Goal: Information Seeking & Learning: Learn about a topic

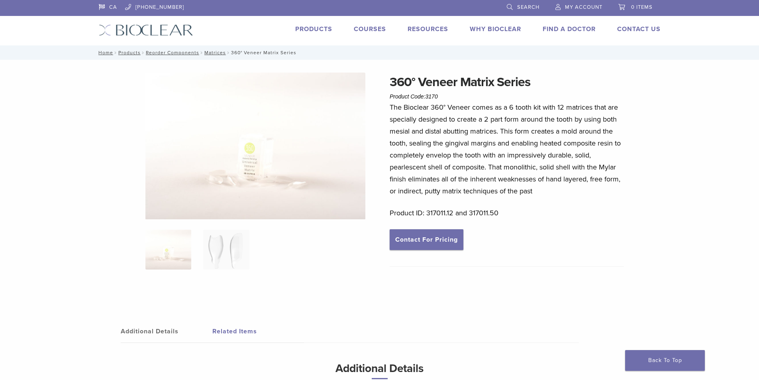
click at [251, 183] on img at bounding box center [255, 146] width 220 height 147
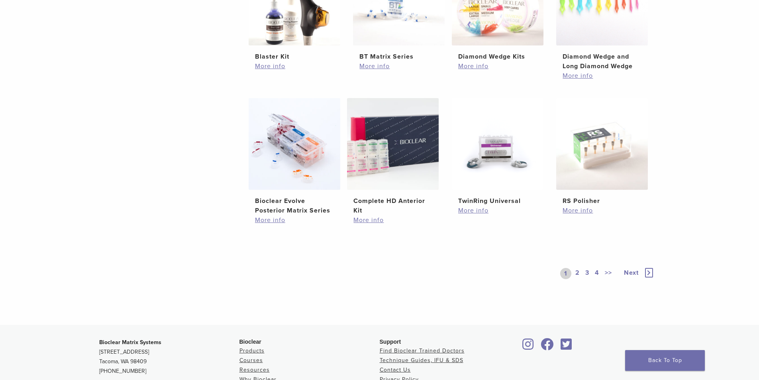
scroll to position [518, 0]
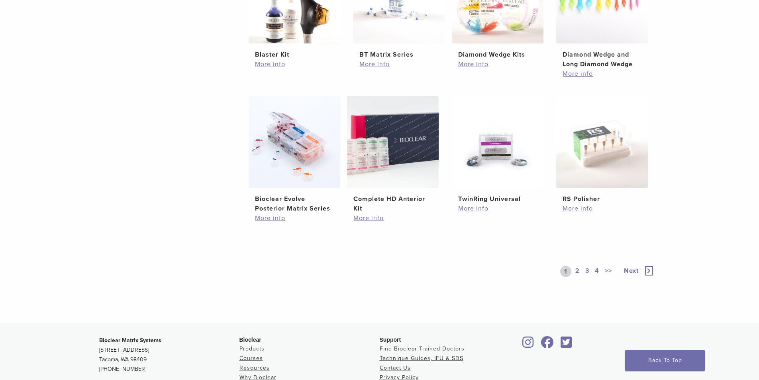
click at [579, 270] on link "2" at bounding box center [578, 271] width 8 height 11
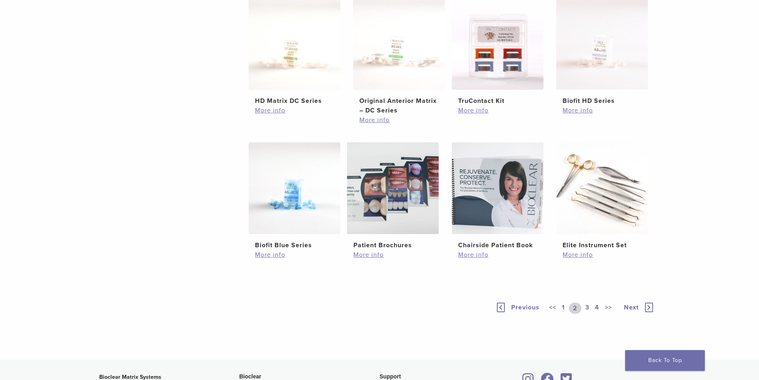
scroll to position [518, 0]
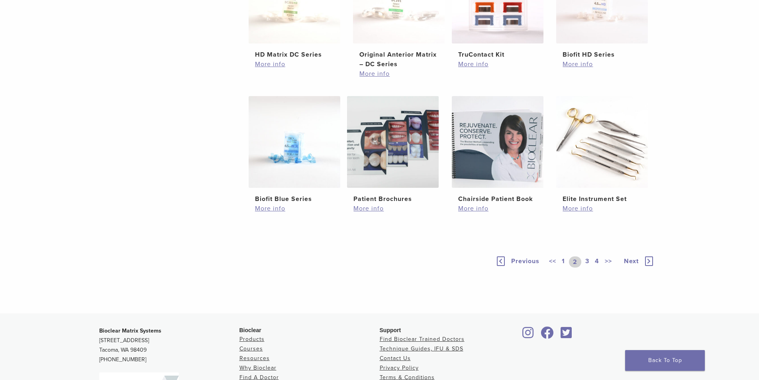
click at [588, 261] on link "3" at bounding box center [587, 261] width 7 height 11
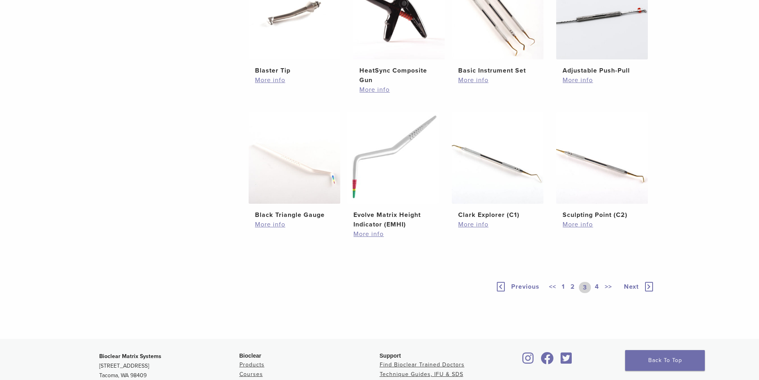
scroll to position [518, 0]
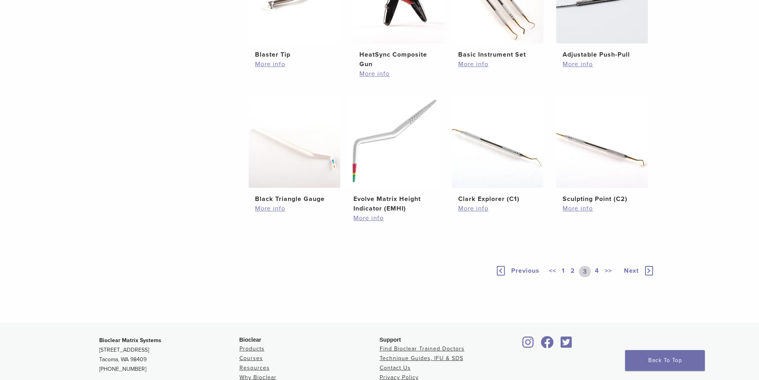
click at [597, 271] on link "4" at bounding box center [597, 271] width 8 height 11
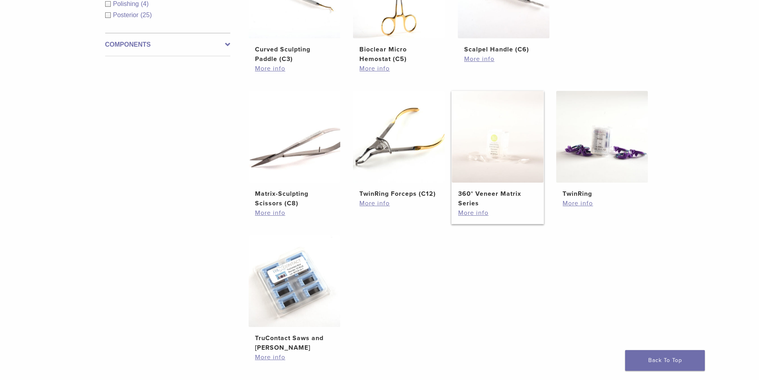
scroll to position [359, 0]
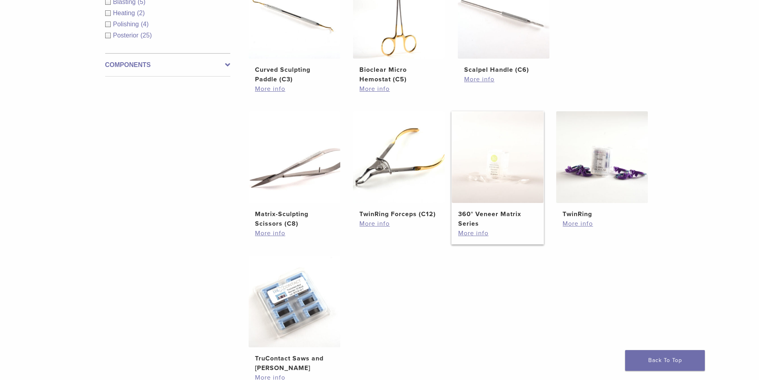
click at [495, 192] on img at bounding box center [498, 157] width 92 height 92
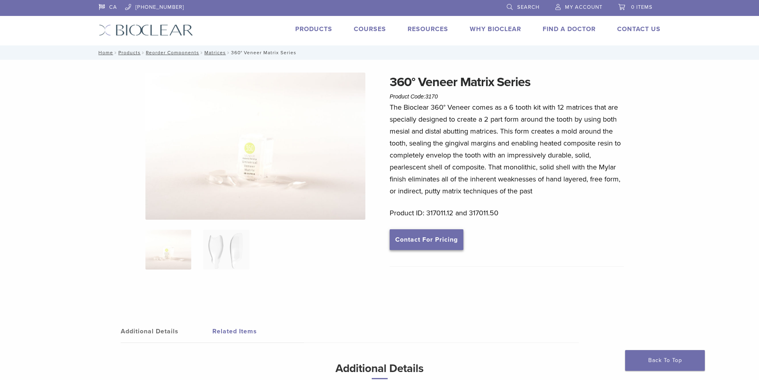
click at [422, 233] on link "Contact For Pricing" at bounding box center [427, 239] width 74 height 21
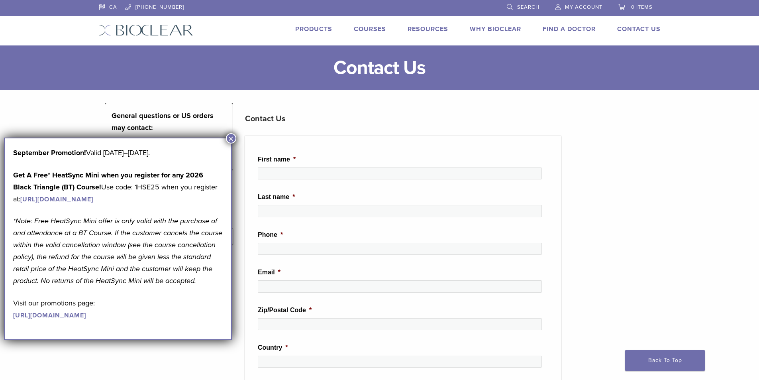
click at [231, 139] on button "×" at bounding box center [231, 138] width 10 height 10
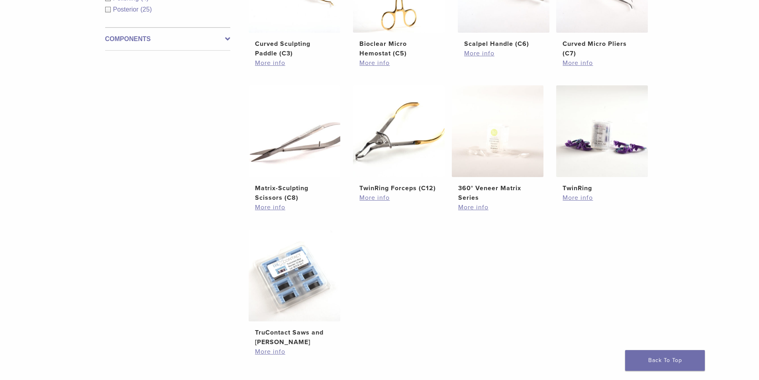
scroll to position [398, 0]
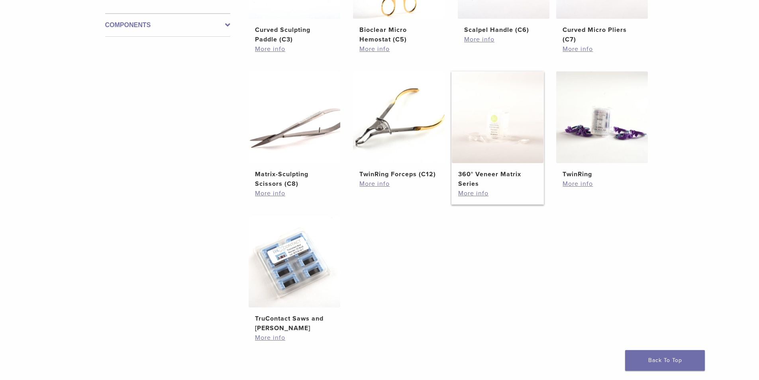
click at [482, 157] on img at bounding box center [498, 117] width 92 height 92
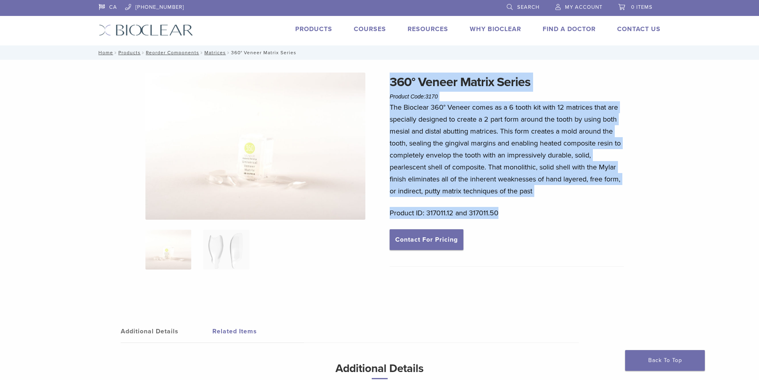
drag, startPoint x: 508, startPoint y: 213, endPoint x: 349, endPoint y: 215, distance: 159.8
click at [349, 215] on div "360° Veneer Matrix Series Product Code: 3170 $ 64.21 – $ 213.68 Price range: $6…" at bounding box center [380, 266] width 574 height 386
click at [540, 160] on p "The Bioclear 360° Veneer comes as a 6 tooth kit with 12 matrices that are speci…" at bounding box center [507, 149] width 234 height 96
